Goal: Transaction & Acquisition: Book appointment/travel/reservation

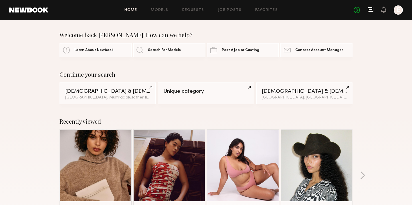
click at [372, 10] on icon at bounding box center [370, 10] width 6 height 6
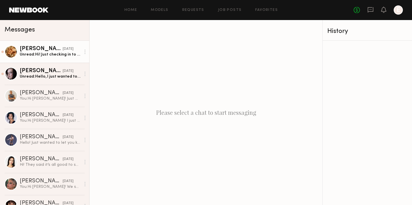
click at [10, 52] on div at bounding box center [11, 51] width 13 height 13
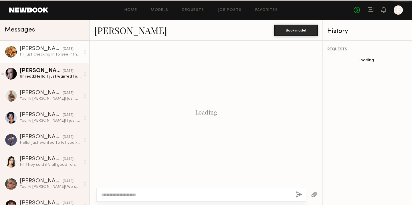
scroll to position [439, 0]
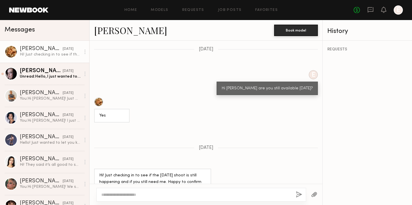
click at [104, 29] on link "Noah G." at bounding box center [130, 30] width 73 height 12
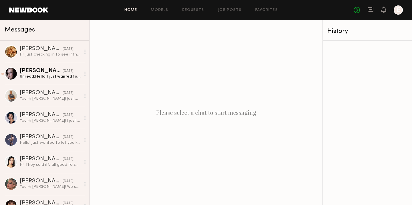
click at [129, 10] on link "Home" at bounding box center [130, 10] width 13 height 4
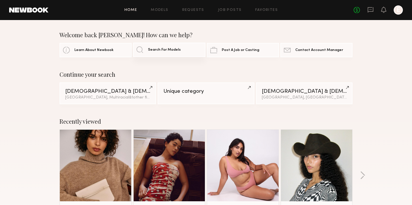
click at [160, 51] on span "Search For Models" at bounding box center [164, 50] width 33 height 4
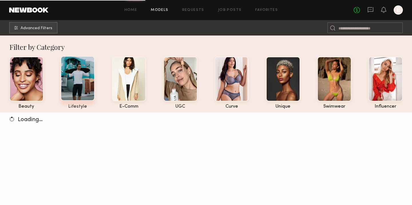
click at [78, 93] on div at bounding box center [78, 78] width 34 height 45
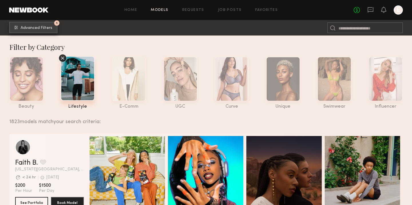
click at [39, 29] on span "Advanced Filters" at bounding box center [37, 28] width 32 height 4
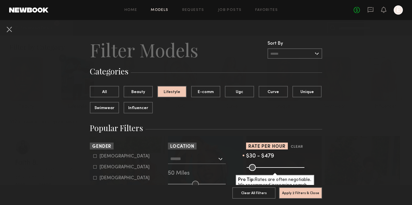
type input "***"
click at [298, 167] on input "range" at bounding box center [275, 167] width 58 height 7
click at [312, 194] on button "Apply 2 Filters & Close" at bounding box center [300, 192] width 43 height 11
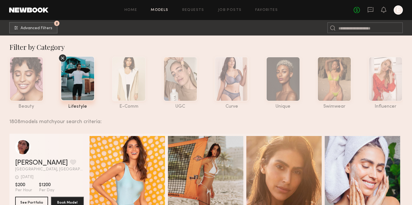
click at [352, 121] on div "1808 models match your search criteria:" at bounding box center [203, 118] width 389 height 12
click at [200, 9] on link "Requests" at bounding box center [193, 10] width 22 height 4
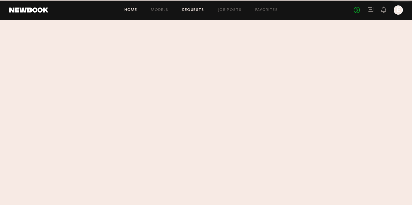
click at [136, 9] on link "Home" at bounding box center [130, 10] width 13 height 4
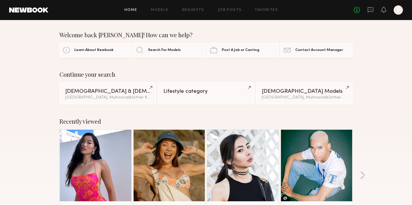
click at [377, 126] on div "Recently viewed Naraa B. Favorited Los Angeles, CA Brynne E. Favorite Los Angel…" at bounding box center [206, 178] width 412 height 134
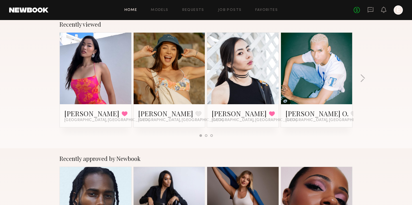
scroll to position [106, 0]
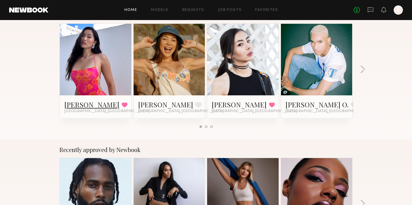
click at [74, 105] on link "Naraa B." at bounding box center [91, 104] width 55 height 9
click at [363, 140] on div "Recently approved by Newbook Allante B. Favorite Los Angeles, CA Alia M. Favori…" at bounding box center [206, 206] width 412 height 134
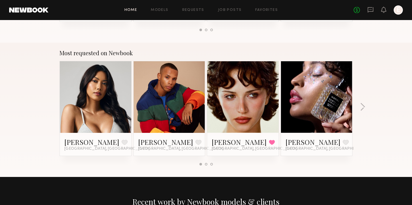
scroll to position [472, 0]
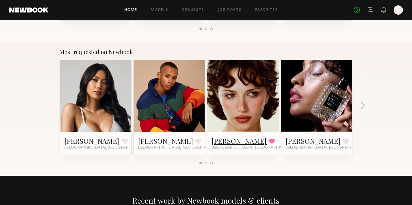
click at [224, 141] on link "[PERSON_NAME]" at bounding box center [239, 140] width 55 height 9
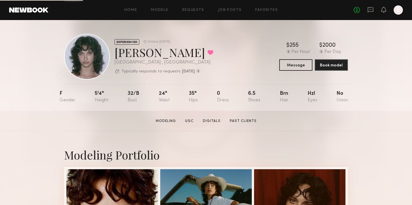
click at [343, 148] on div "Modeling Portfolio" at bounding box center [206, 154] width 284 height 15
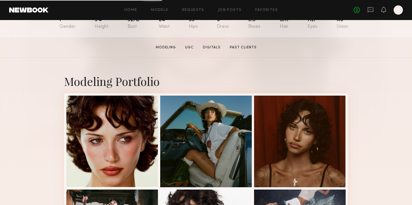
scroll to position [75, 0]
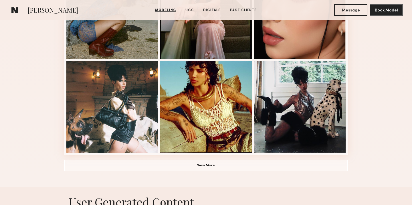
scroll to position [393, 0]
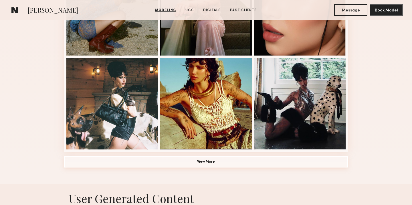
click at [227, 164] on button "View More" at bounding box center [206, 161] width 284 height 11
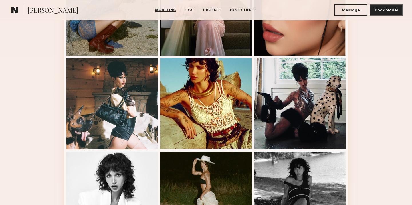
click at [366, 147] on div "Modeling Portfolio" at bounding box center [206, 140] width 412 height 804
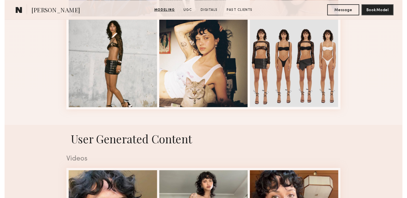
scroll to position [807, 0]
